Goal: Task Accomplishment & Management: Manage account settings

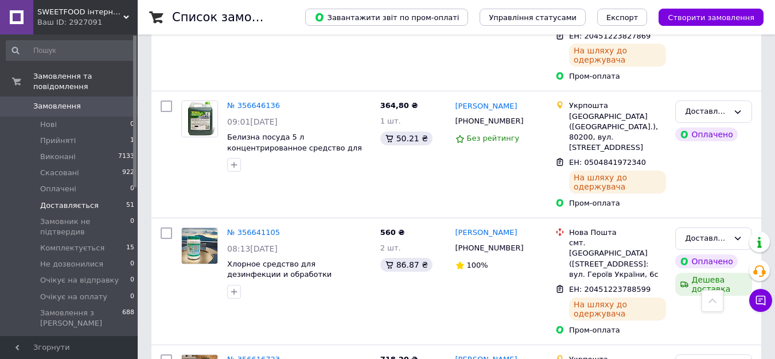
scroll to position [1549, 0]
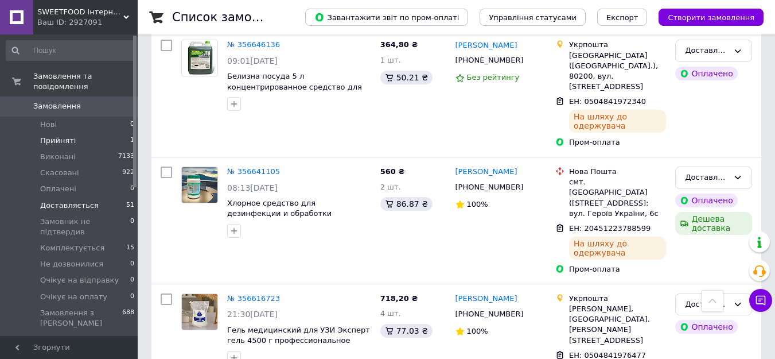
click at [64, 135] on span "Прийняті" at bounding box center [58, 140] width 36 height 10
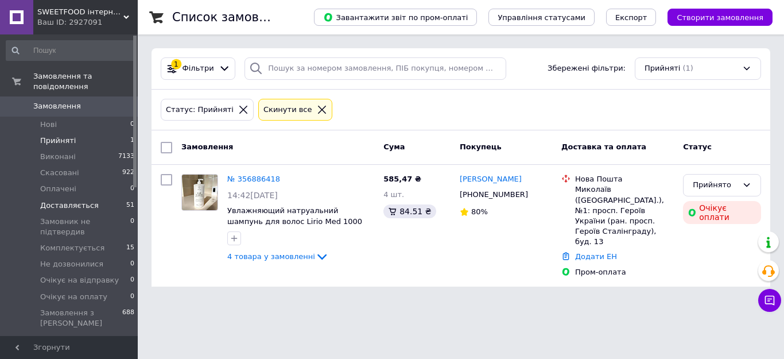
click at [64, 197] on li "Доставляється 51" at bounding box center [70, 205] width 141 height 16
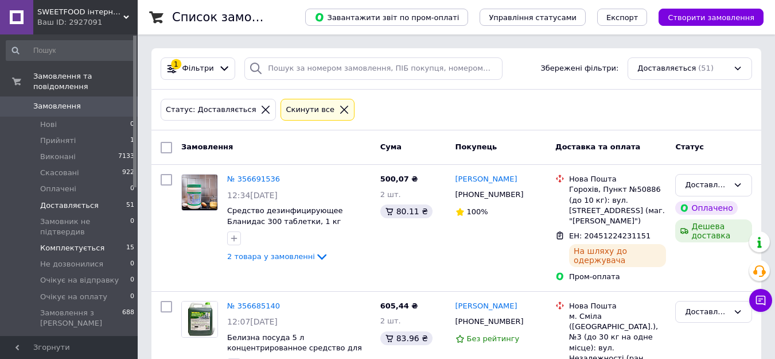
click at [90, 243] on span "Комплектується" at bounding box center [72, 248] width 64 height 10
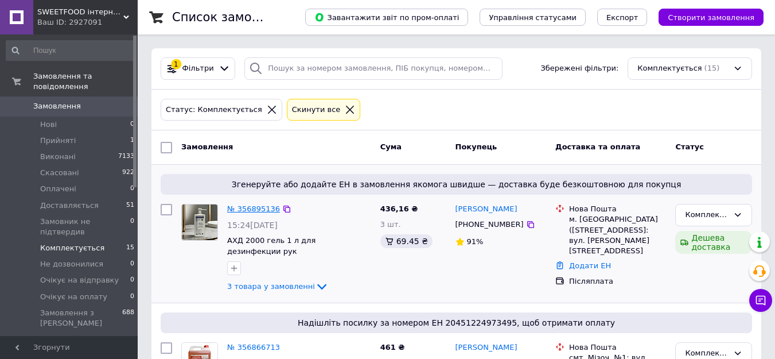
click at [263, 213] on link "№ 356895136" at bounding box center [253, 208] width 53 height 9
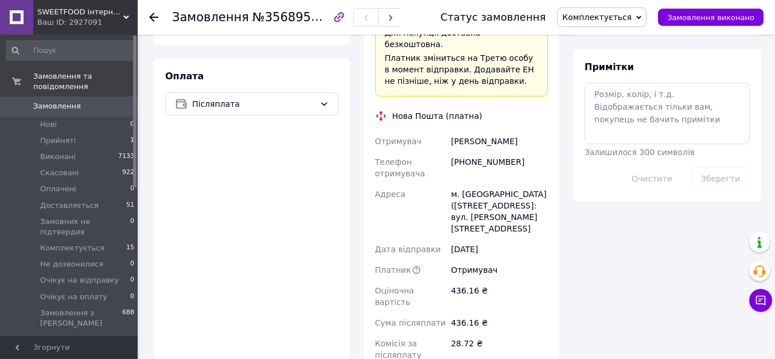
scroll to position [746, 0]
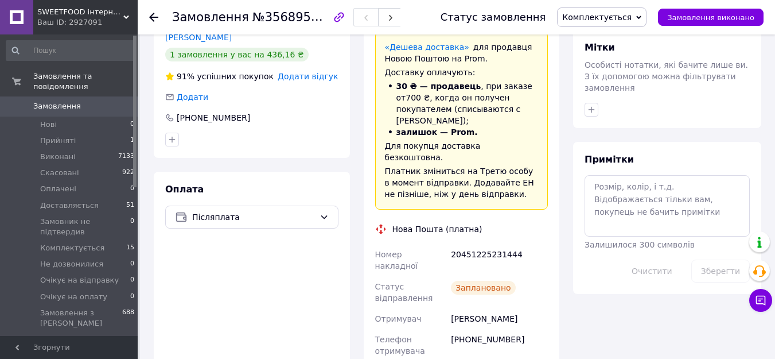
scroll to position [516, 0]
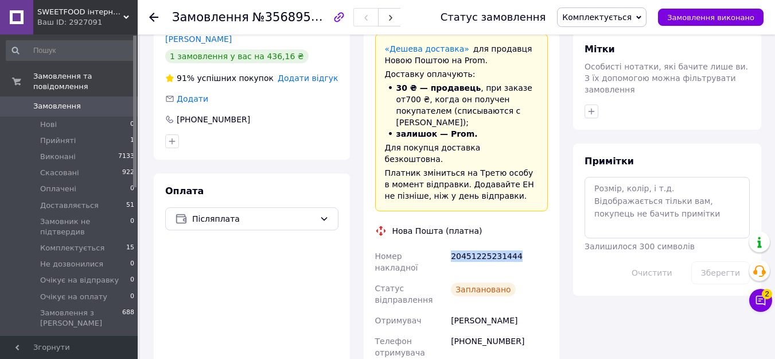
drag, startPoint x: 513, startPoint y: 176, endPoint x: 450, endPoint y: 175, distance: 63.7
click at [450, 246] on div "20451225231444" at bounding box center [500, 262] width 102 height 32
copy div "20451225231444"
click at [157, 17] on use at bounding box center [153, 17] width 9 height 9
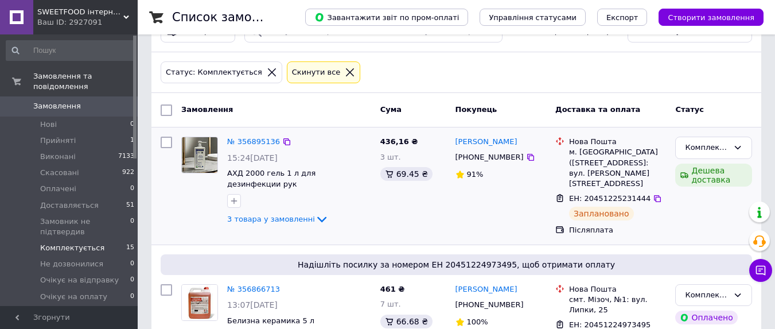
scroll to position [57, 0]
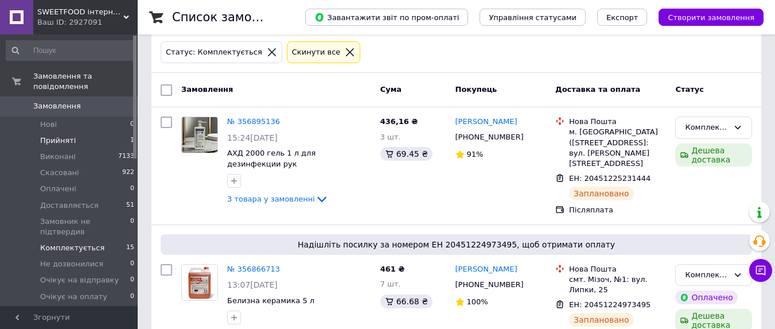
click at [85, 133] on li "Прийняті 1" at bounding box center [70, 141] width 141 height 16
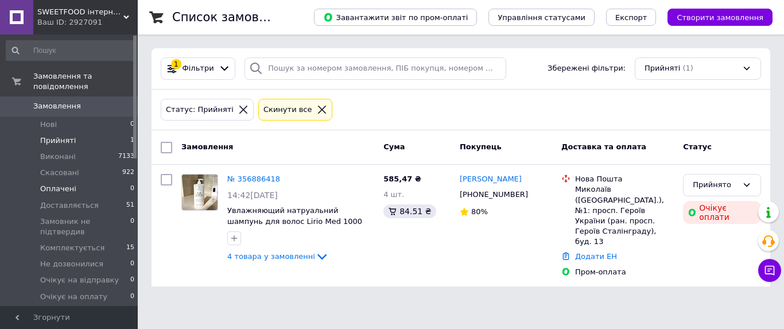
click at [60, 184] on span "Оплачені" at bounding box center [58, 189] width 36 height 10
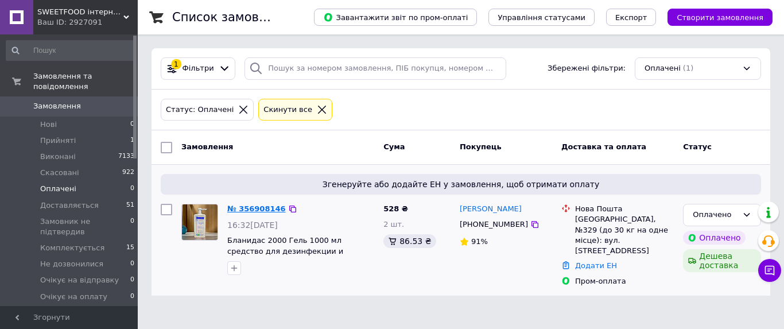
click at [248, 208] on link "№ 356908146" at bounding box center [256, 208] width 59 height 9
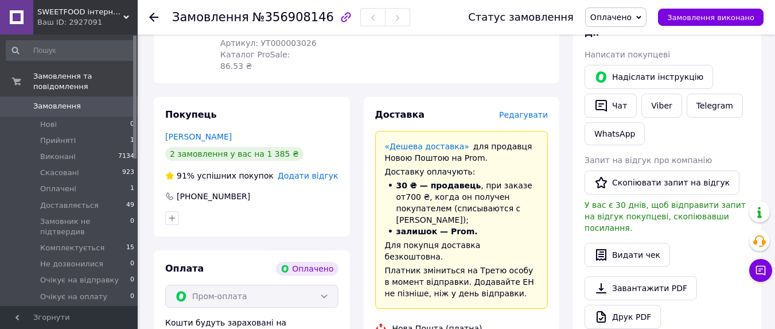
scroll to position [516, 0]
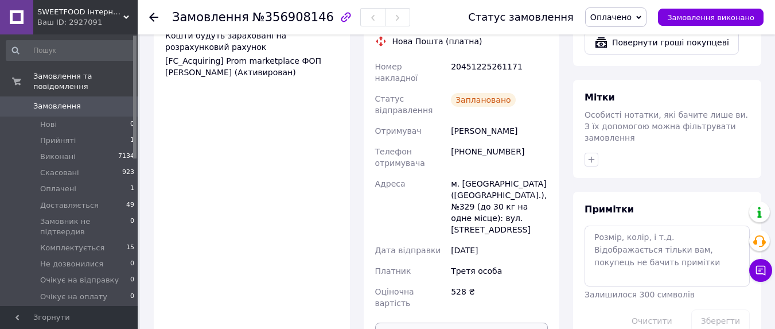
click at [474, 322] on button "Роздрукувати ЕН" at bounding box center [461, 333] width 173 height 23
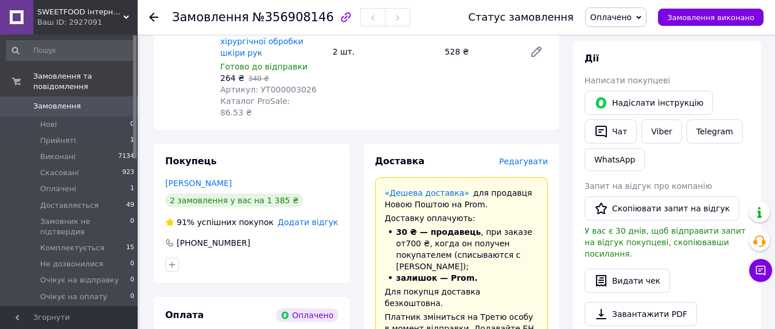
scroll to position [344, 0]
